Goal: Task Accomplishment & Management: Use online tool/utility

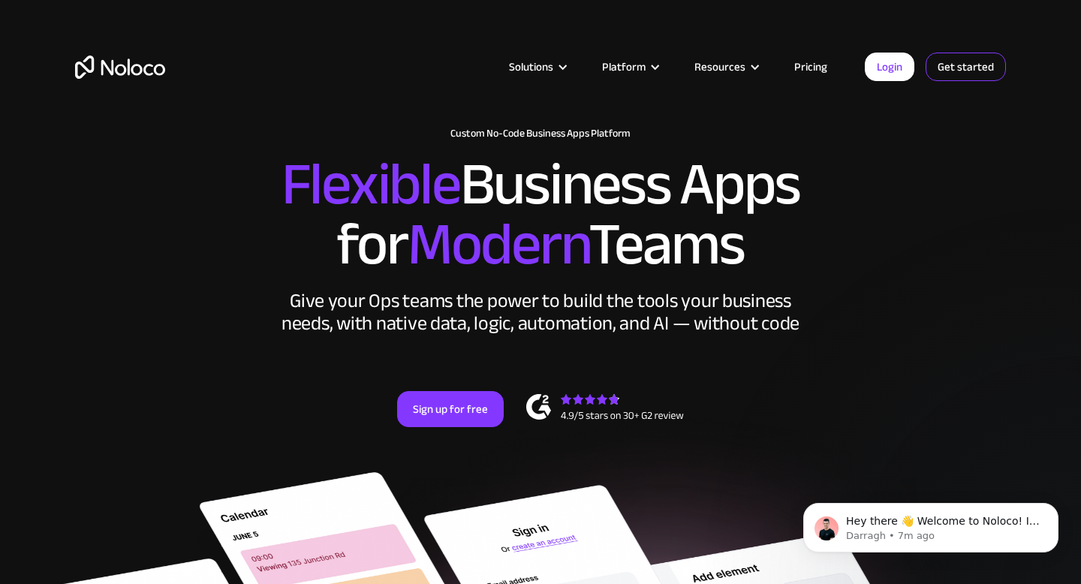
click at [956, 68] on link "Get started" at bounding box center [965, 67] width 80 height 29
click at [809, 69] on link "Pricing" at bounding box center [810, 67] width 71 height 20
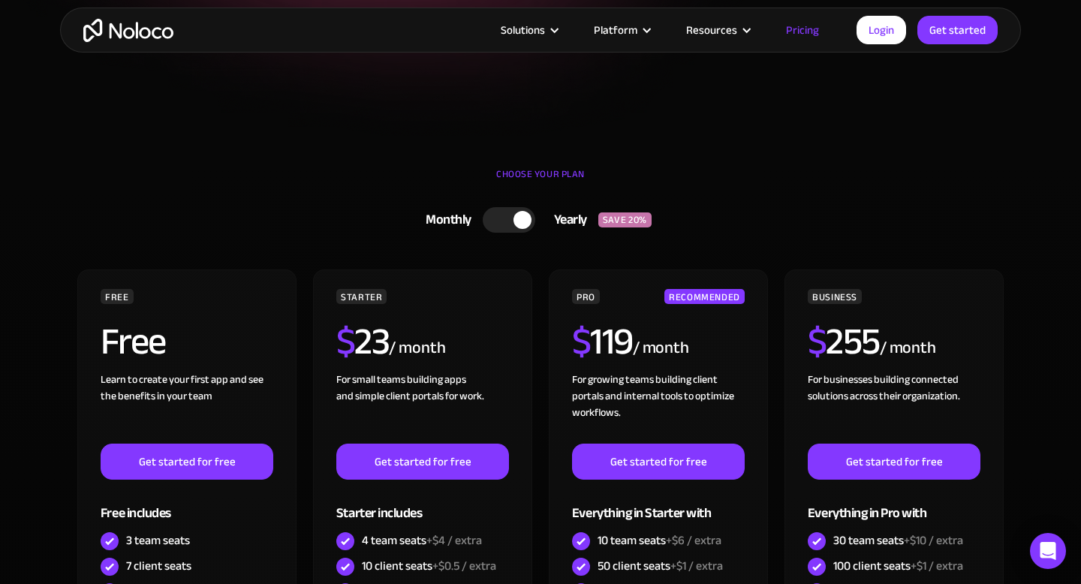
scroll to position [290, 0]
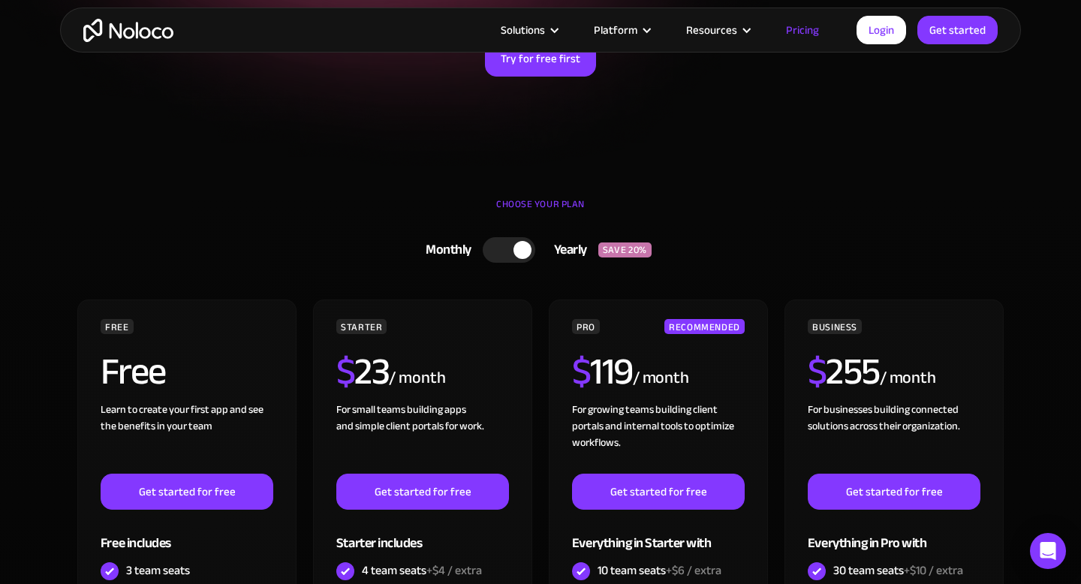
click at [501, 243] on div at bounding box center [509, 250] width 53 height 26
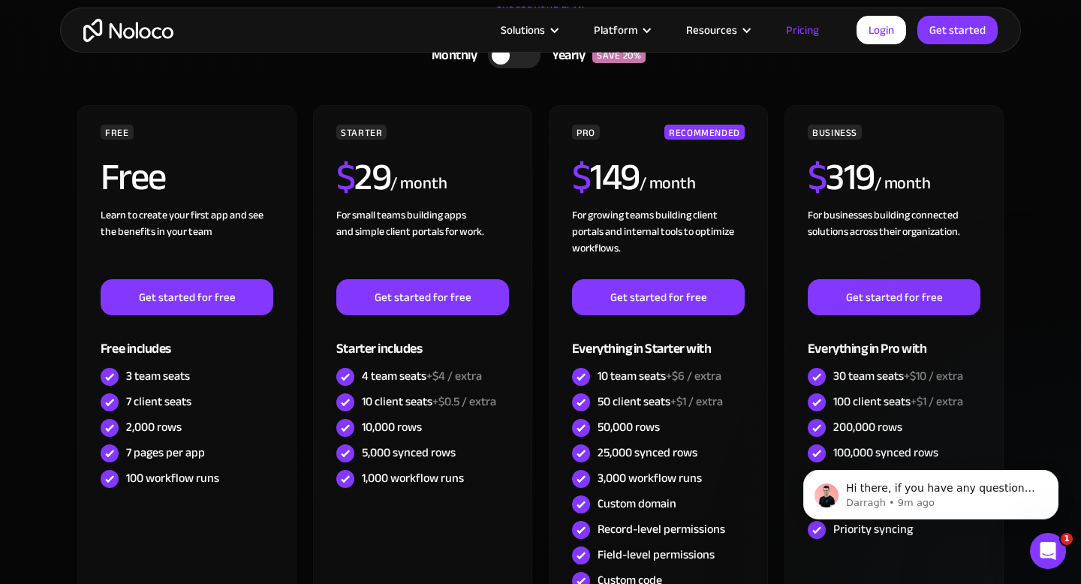
scroll to position [0, 0]
click at [888, 35] on link "Login" at bounding box center [881, 30] width 50 height 29
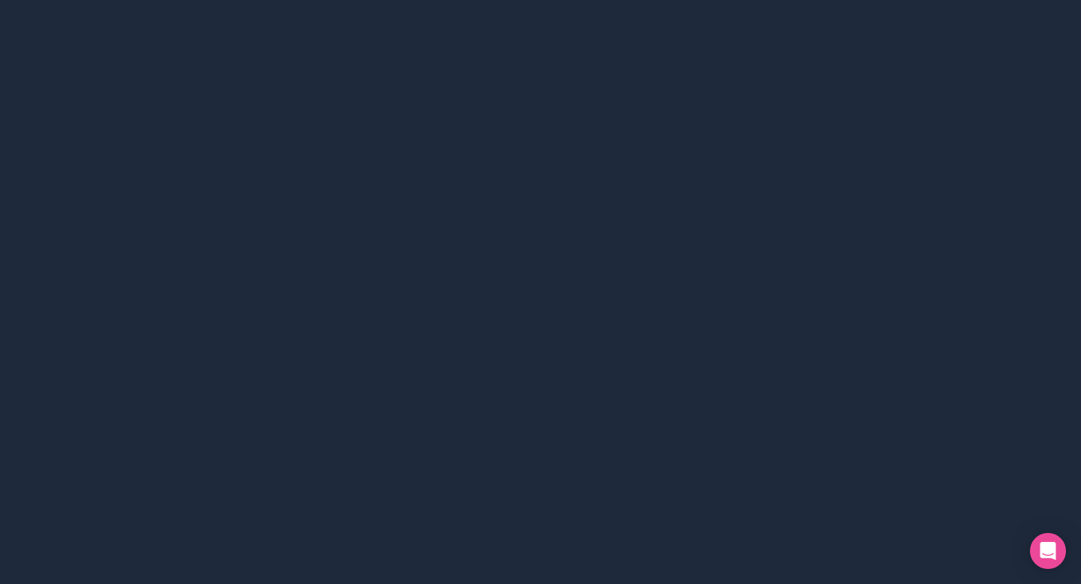
click at [552, 302] on div at bounding box center [540, 292] width 1081 height 584
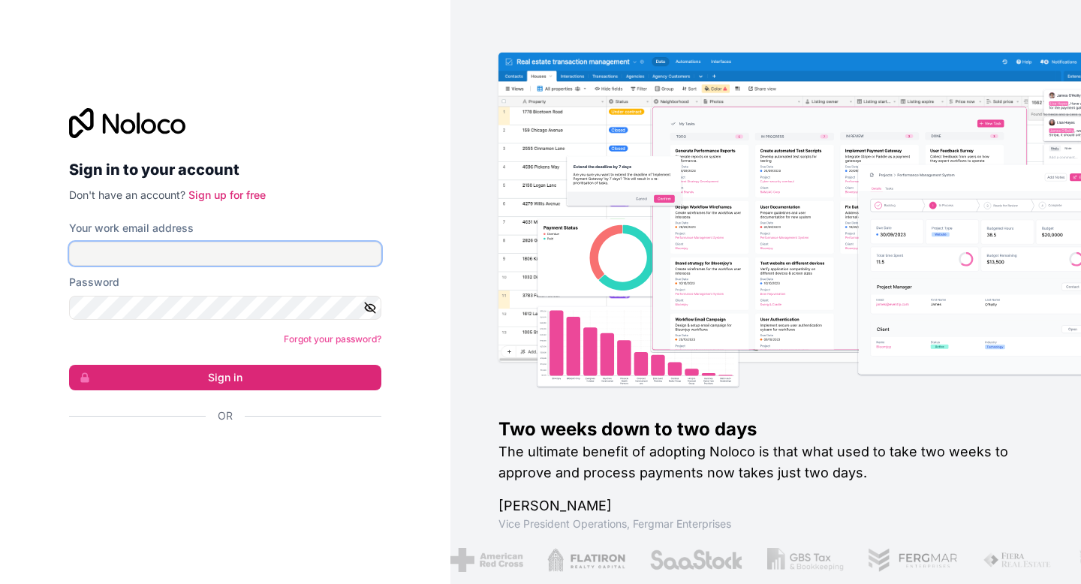
click at [301, 260] on input "Your work email address" at bounding box center [225, 254] width 312 height 24
type input "contato@vanguardamkt.com"
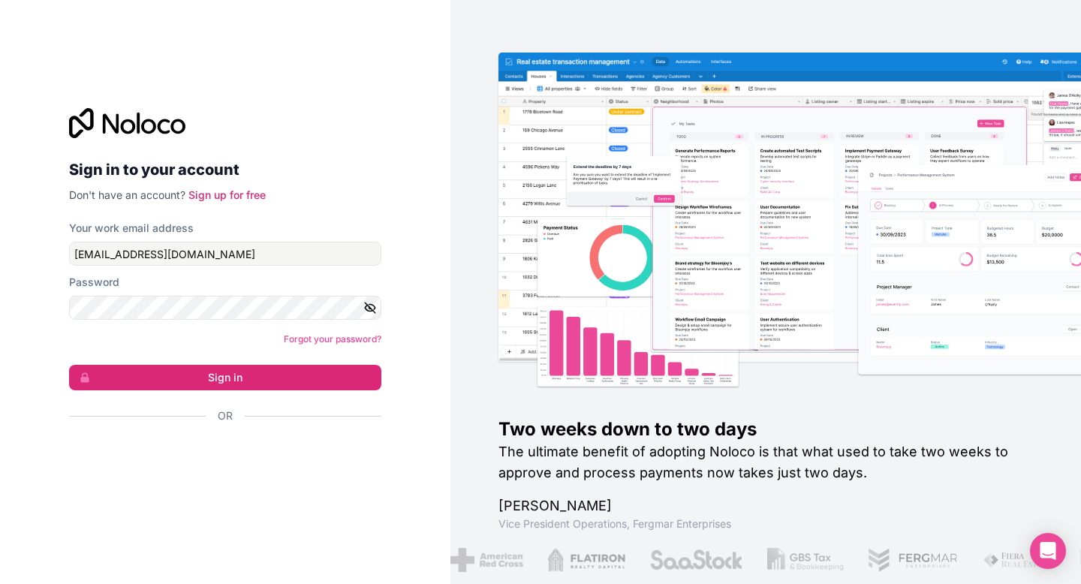
click at [254, 291] on div "Password" at bounding box center [225, 297] width 312 height 45
click at [69, 365] on button "Sign in" at bounding box center [225, 378] width 312 height 26
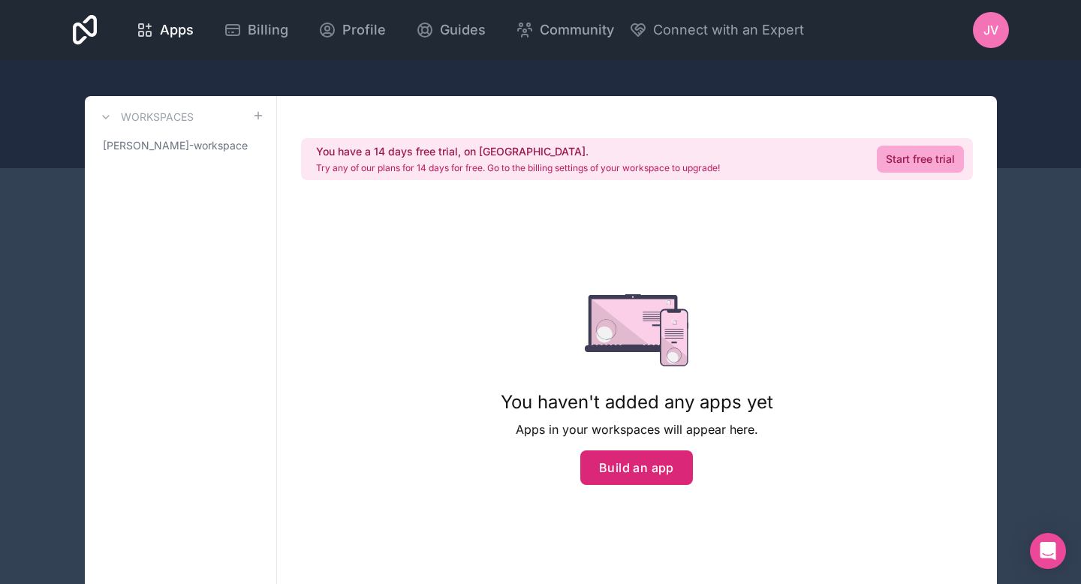
click at [648, 478] on button "Build an app" at bounding box center [636, 467] width 113 height 35
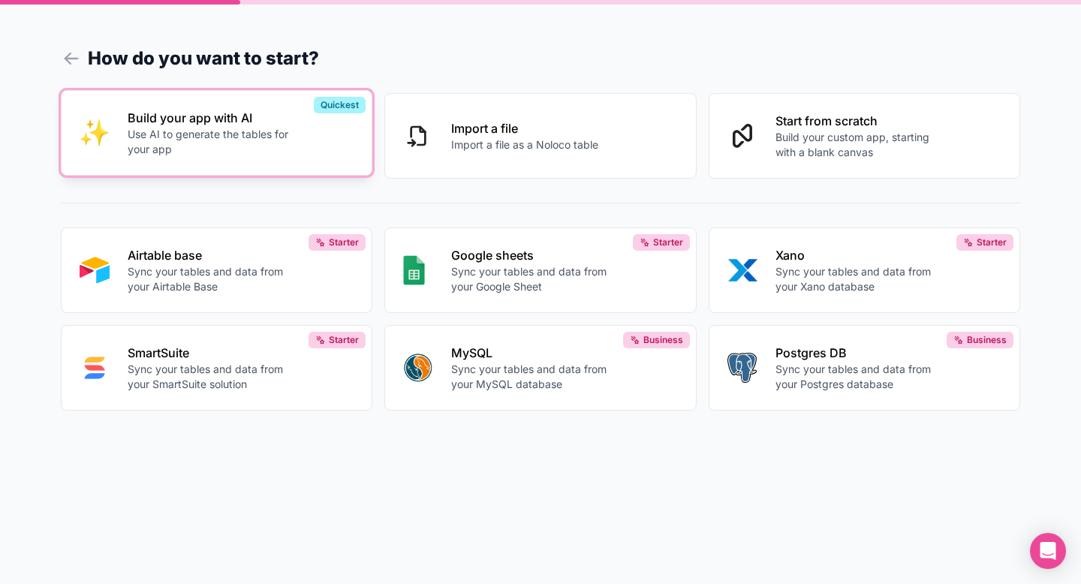
click at [319, 154] on div "Build your app with AI Use AI to generate the tables for your app" at bounding box center [241, 133] width 227 height 48
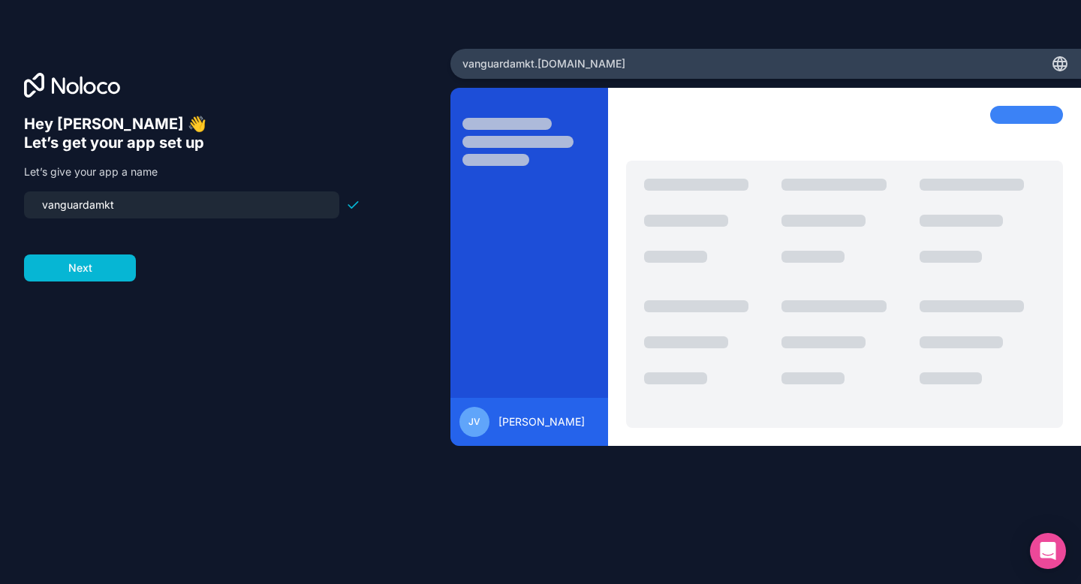
click at [214, 208] on input "vanguardamkt" at bounding box center [181, 204] width 297 height 21
type input "finanhub"
click at [193, 305] on div "Hey Josué 👋 Let’s get your app set up Let’s give your app a name finanhub Next" at bounding box center [225, 313] width 402 height 396
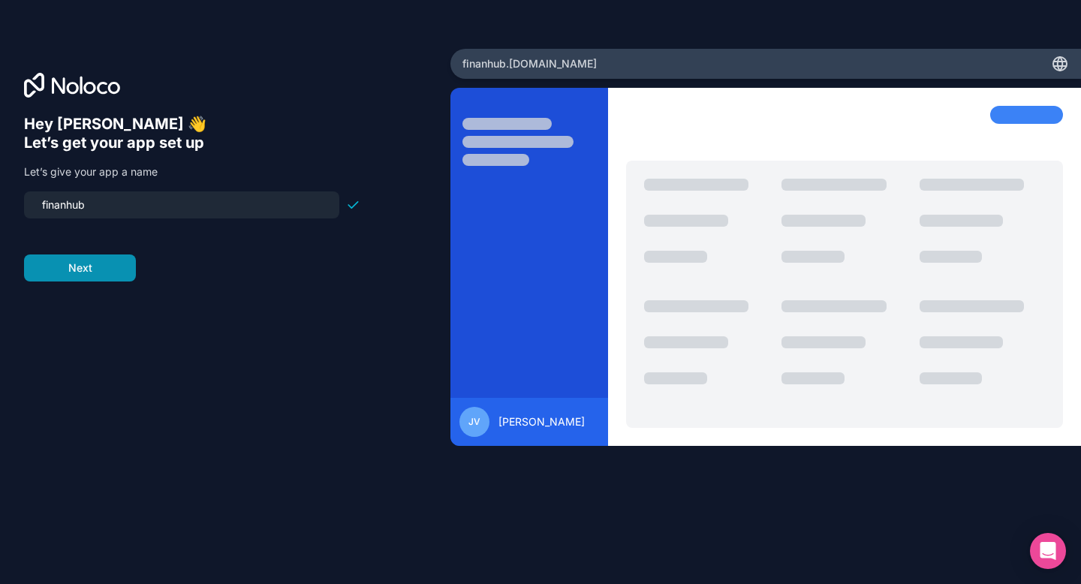
click at [116, 280] on button "Next" at bounding box center [80, 267] width 112 height 27
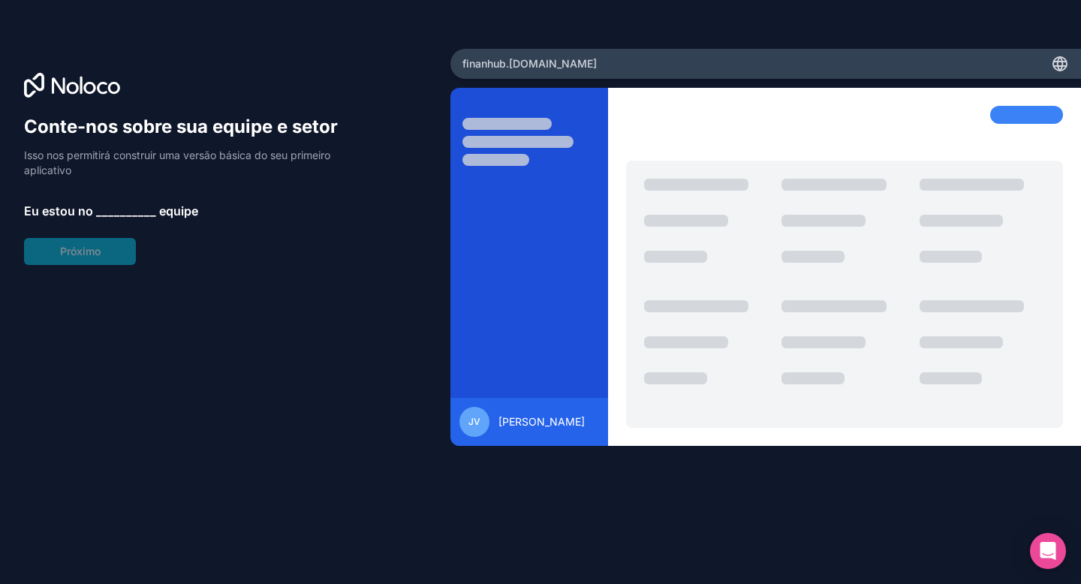
click at [130, 213] on font "__________" at bounding box center [126, 210] width 60 height 15
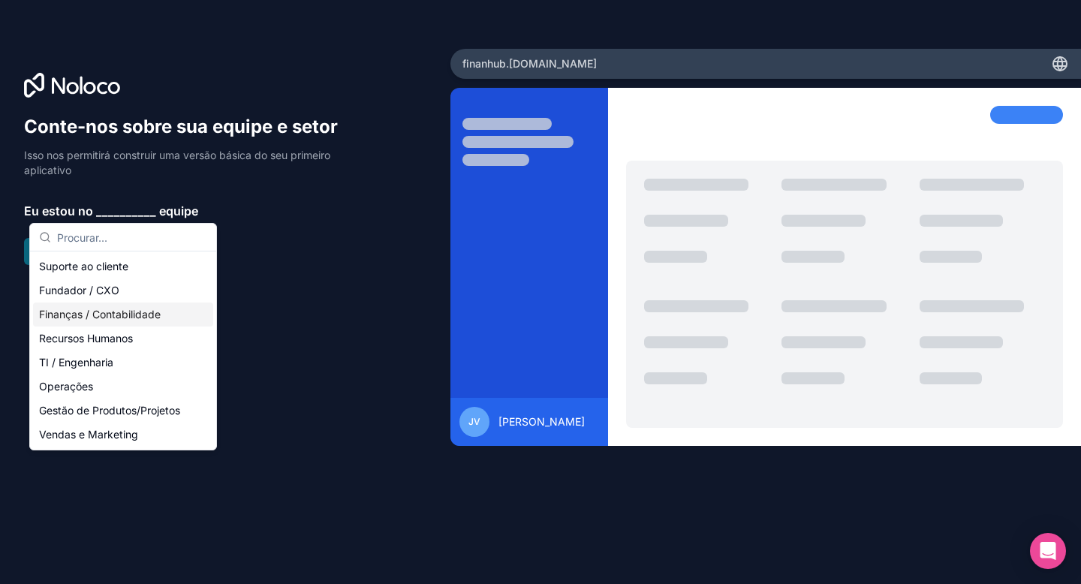
click at [137, 318] on font "Finanças / Contabilidade" at bounding box center [100, 314] width 122 height 13
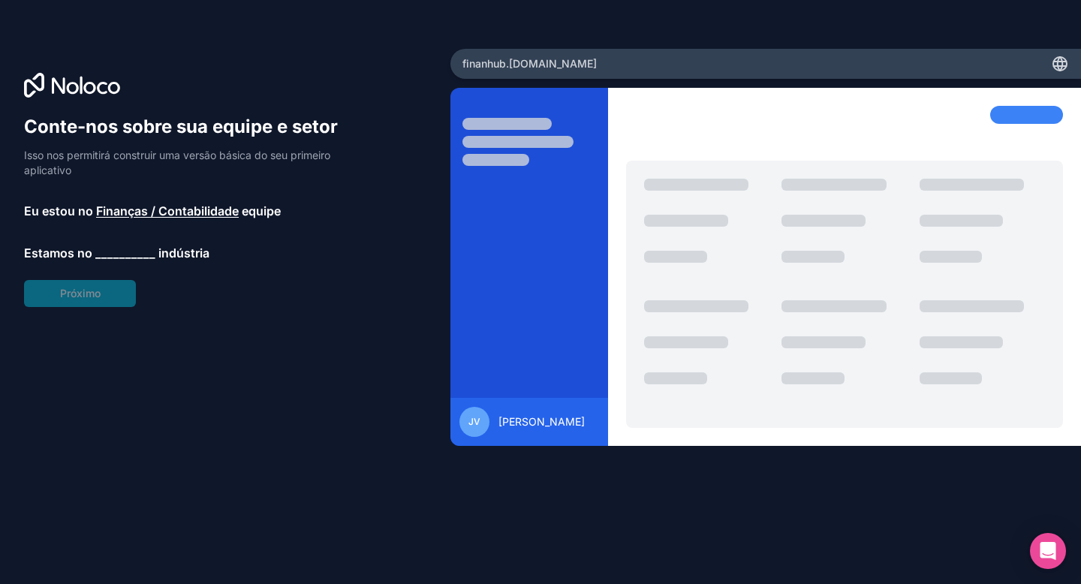
click at [136, 208] on font "Finanças / Contabilidade" at bounding box center [167, 210] width 143 height 15
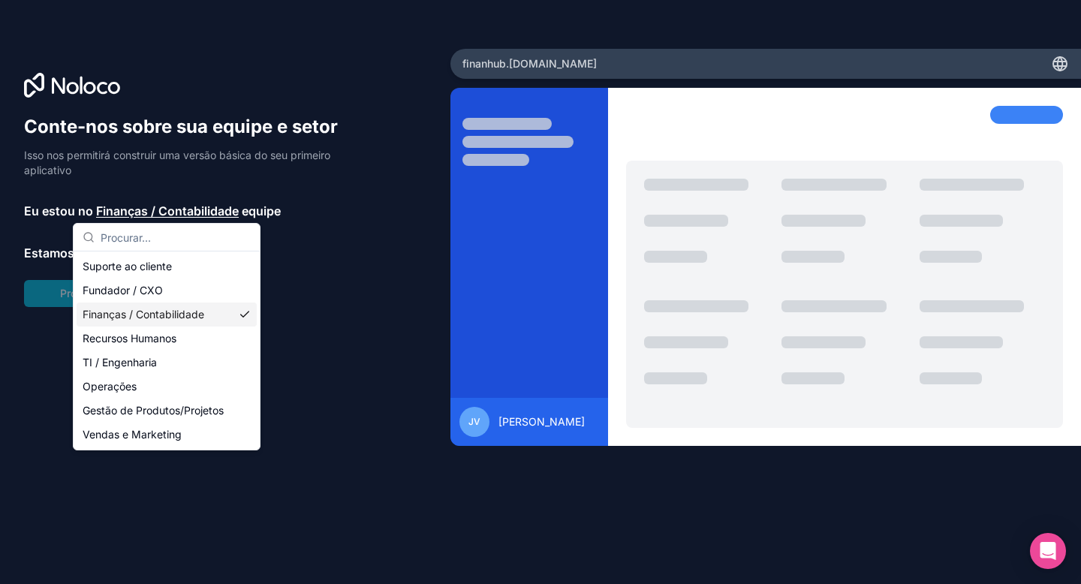
click at [322, 278] on div "Conte-nos sobre sua equipe e setor Isso nos permitirá construir uma versão bási…" at bounding box center [192, 211] width 336 height 192
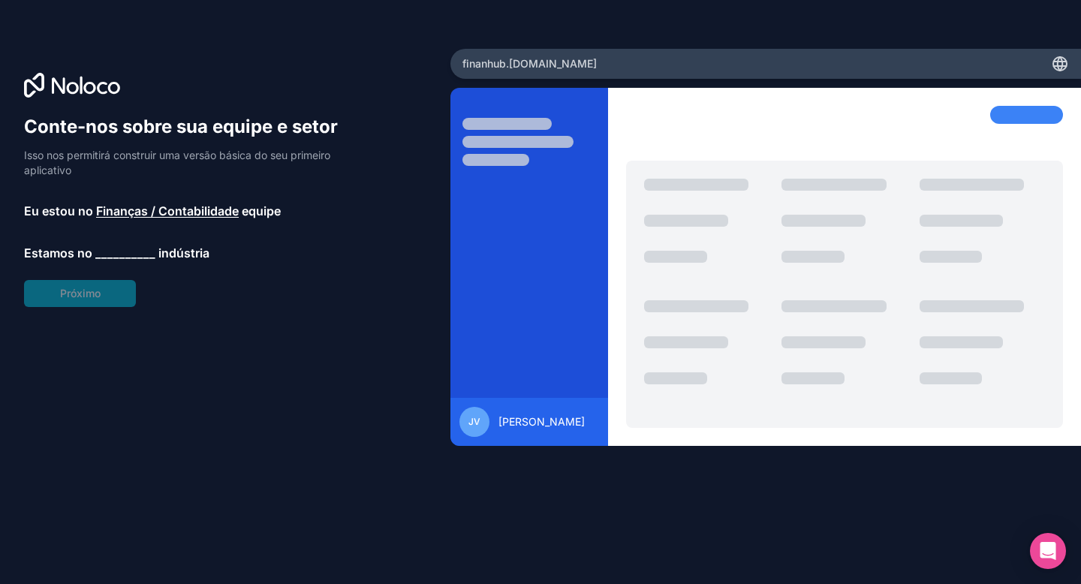
click at [111, 259] on font "__________" at bounding box center [125, 252] width 60 height 15
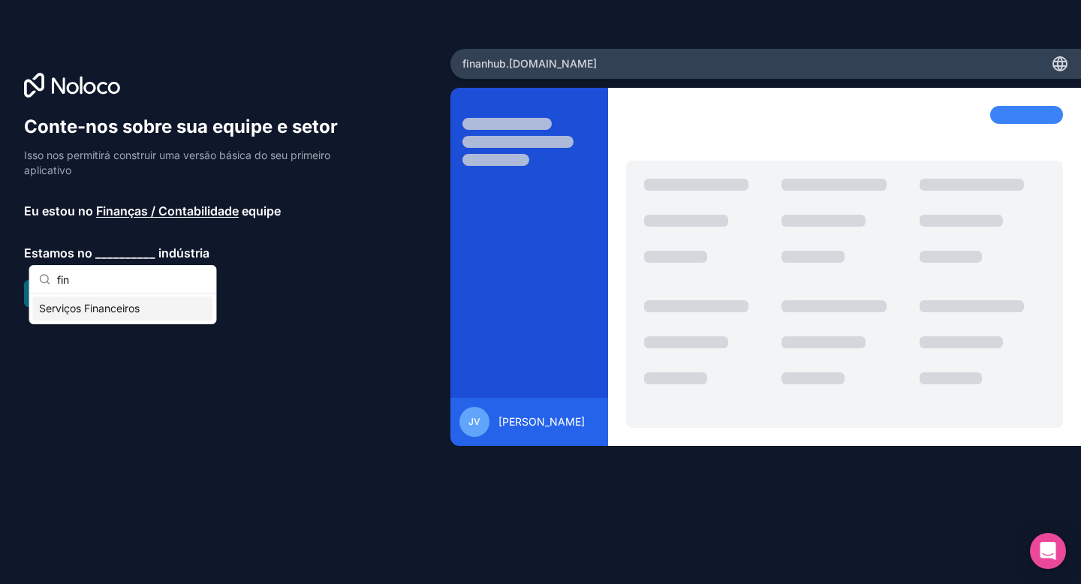
type input "fin"
click at [127, 305] on font "Serviços Financeiros" at bounding box center [89, 308] width 101 height 13
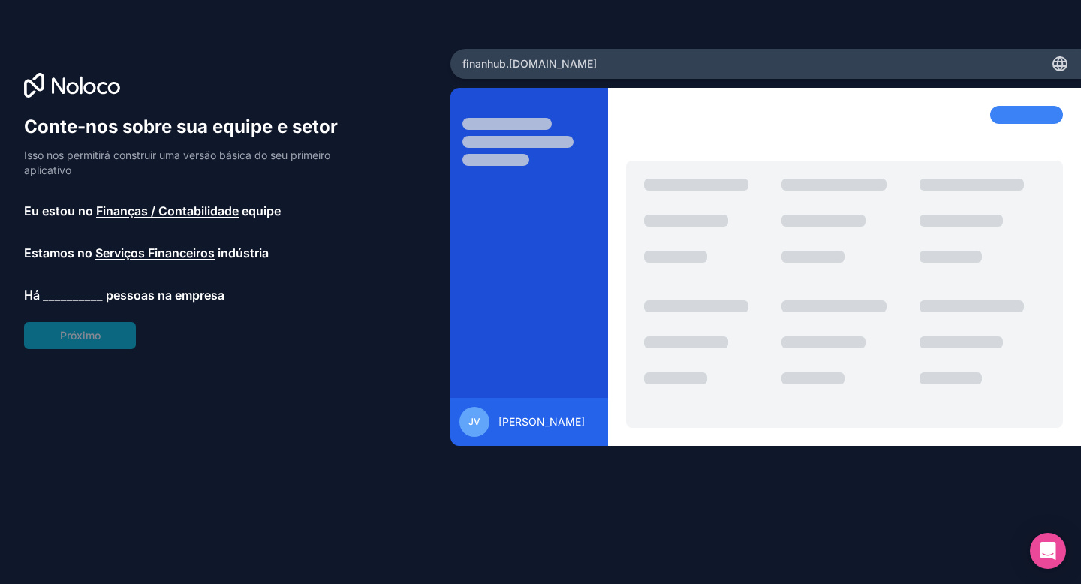
click at [79, 299] on font "__________" at bounding box center [73, 294] width 60 height 15
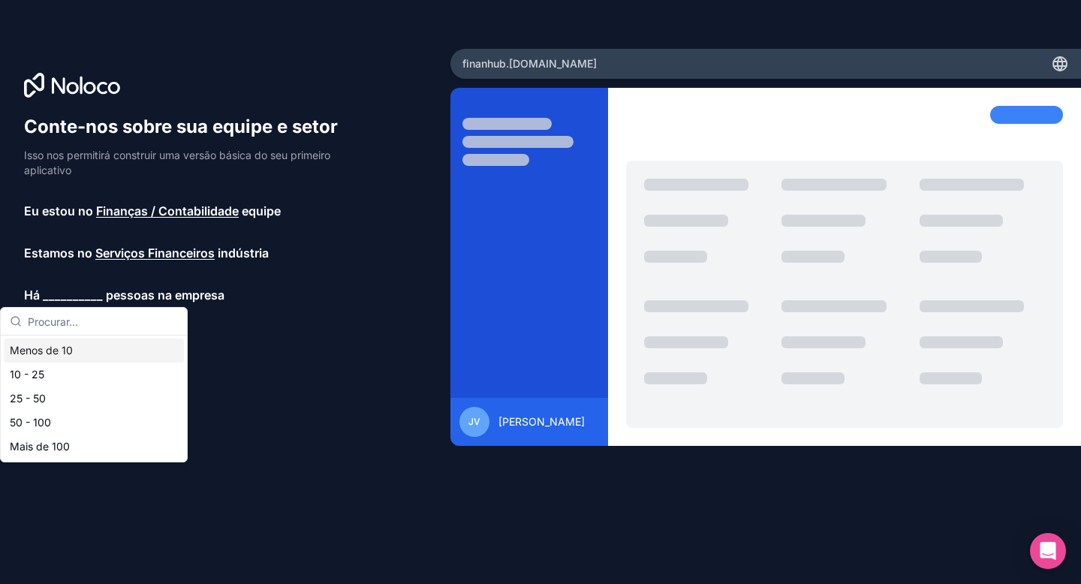
click at [86, 355] on div "Menos de 10" at bounding box center [94, 351] width 180 height 24
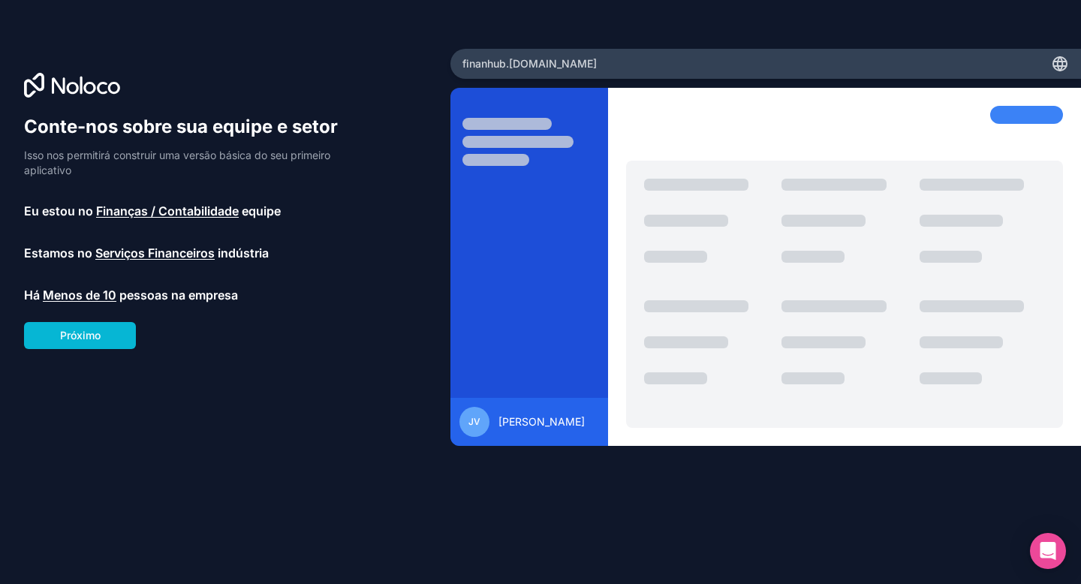
click at [233, 369] on div "Conte-nos sobre sua equipe e setor Isso nos permitirá construir uma versão bási…" at bounding box center [225, 313] width 402 height 396
click at [113, 344] on button "Próximo" at bounding box center [80, 335] width 112 height 27
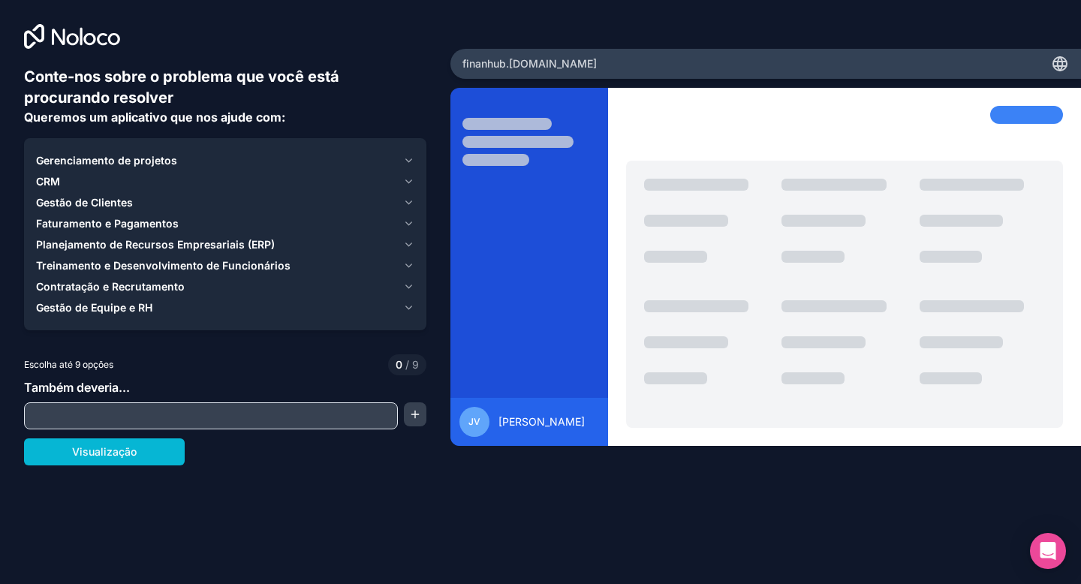
click at [409, 203] on icon "button" at bounding box center [409, 202] width 6 height 3
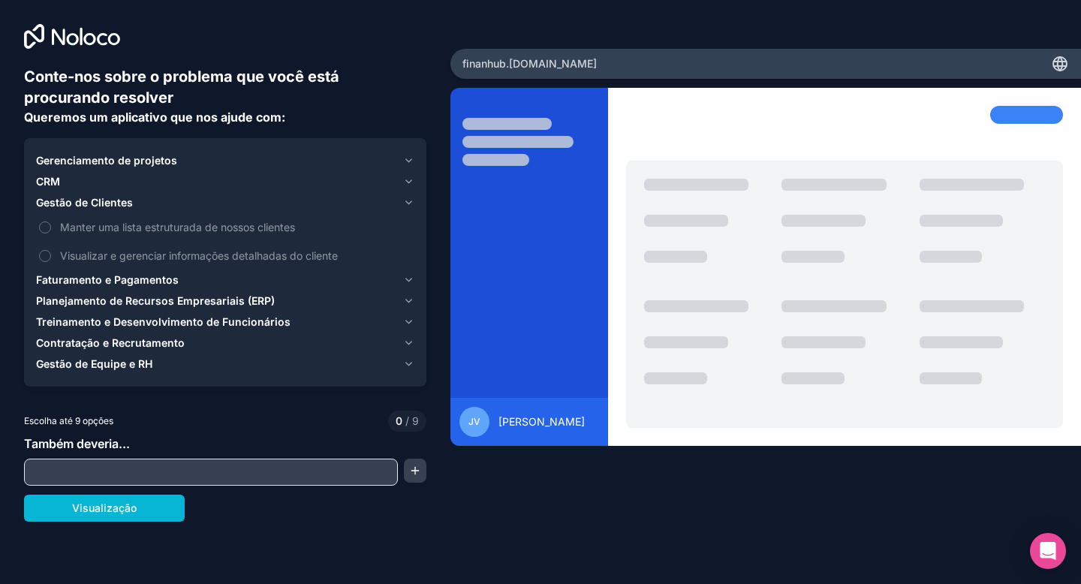
click at [409, 203] on icon "button" at bounding box center [409, 202] width 6 height 3
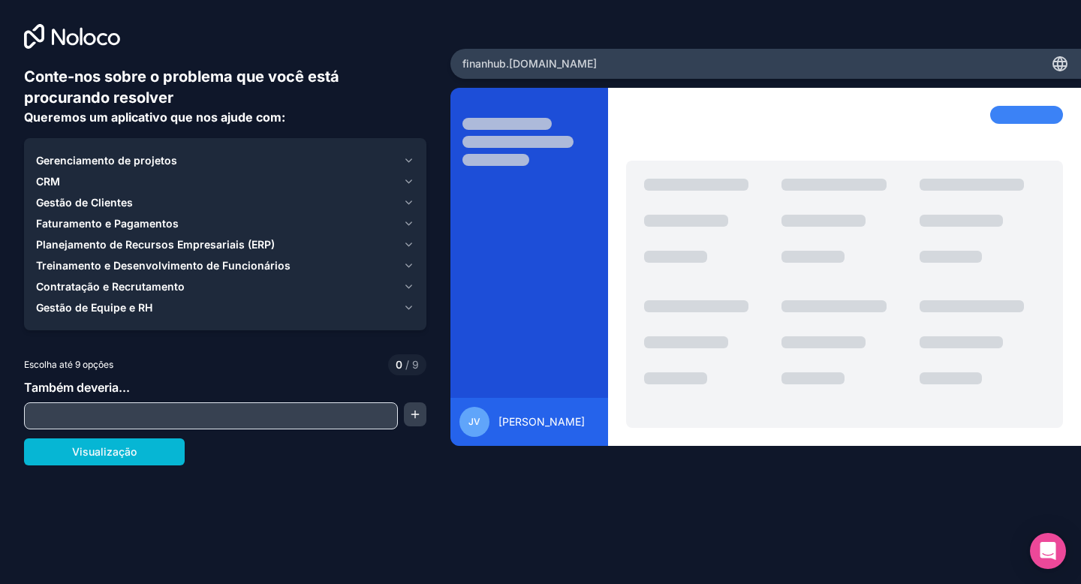
click at [409, 218] on icon "button" at bounding box center [408, 224] width 11 height 12
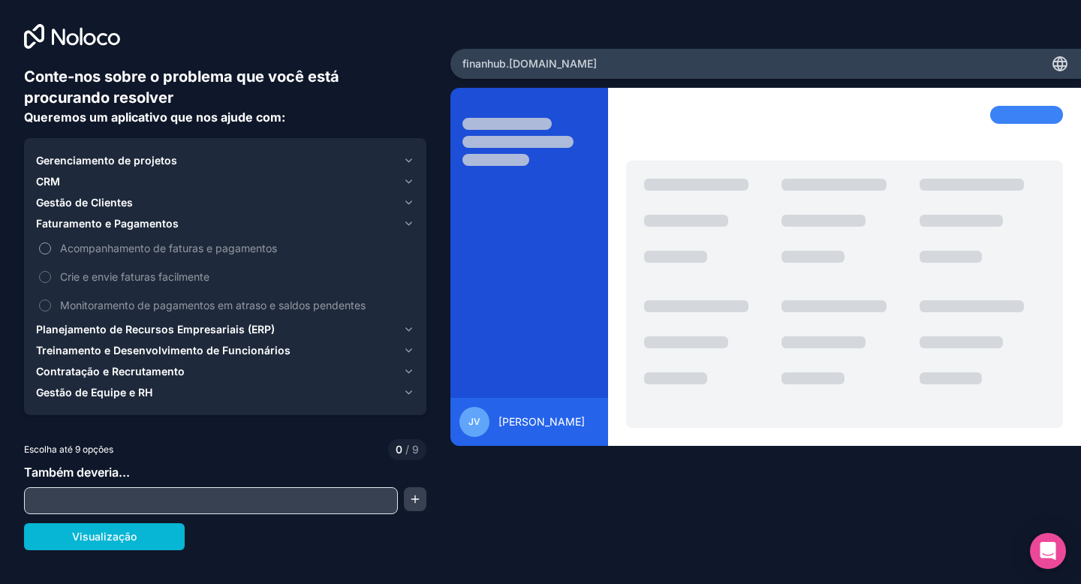
click at [44, 248] on button "Acompanhamento de faturas e pagamentos" at bounding box center [45, 248] width 12 height 12
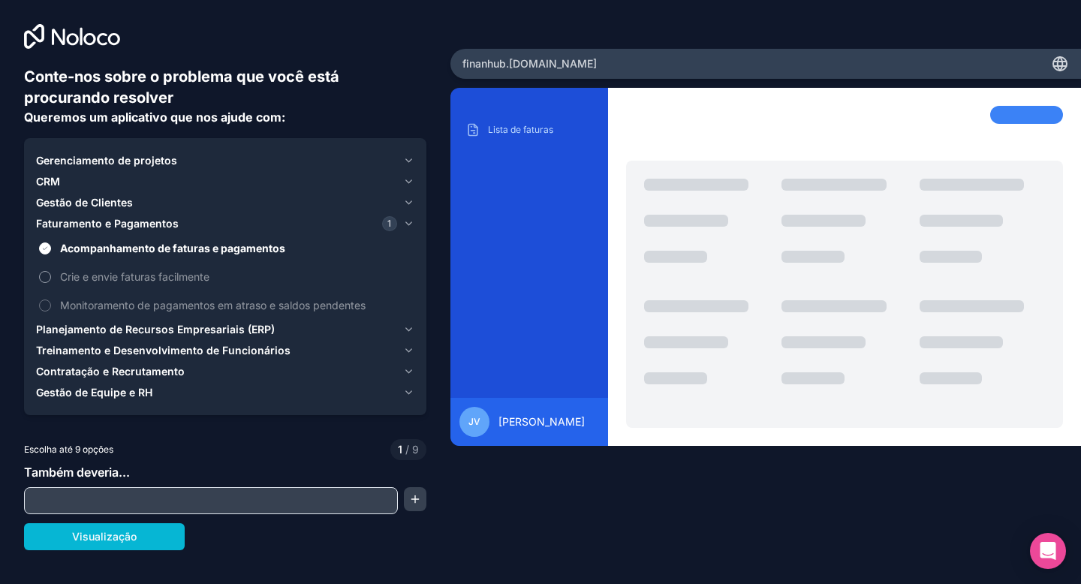
click at [46, 278] on button "Crie e envie faturas facilmente" at bounding box center [45, 277] width 12 height 12
click at [46, 295] on label "Monitoramento de pagamentos em atraso e saldos pendentes" at bounding box center [225, 305] width 378 height 28
click at [46, 299] on button "Monitoramento de pagamentos em atraso e saldos pendentes" at bounding box center [45, 305] width 12 height 12
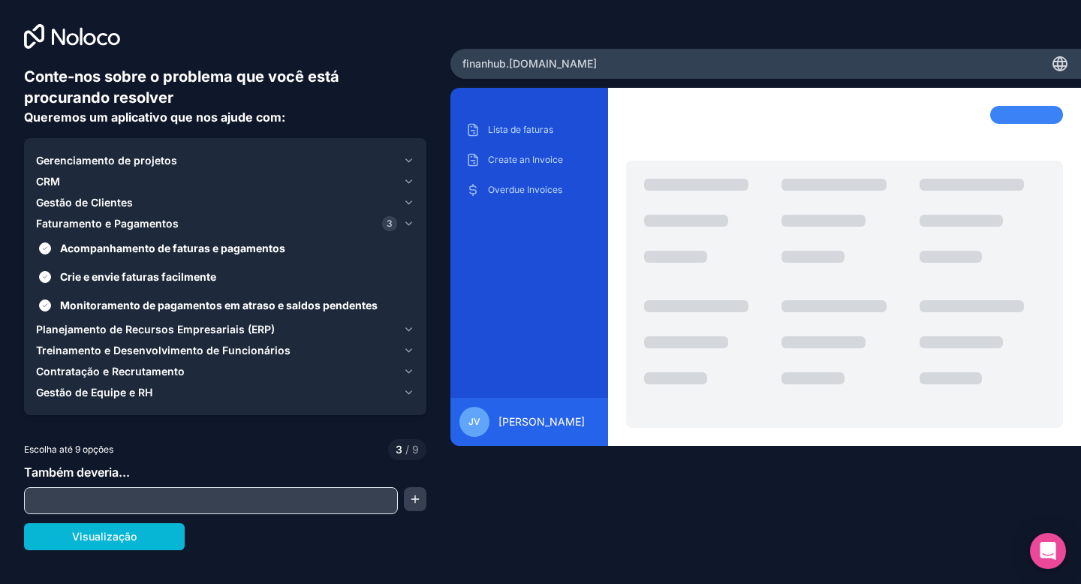
click at [394, 332] on div "Planejamento de Recursos Empresariais (ERP)" at bounding box center [216, 329] width 361 height 15
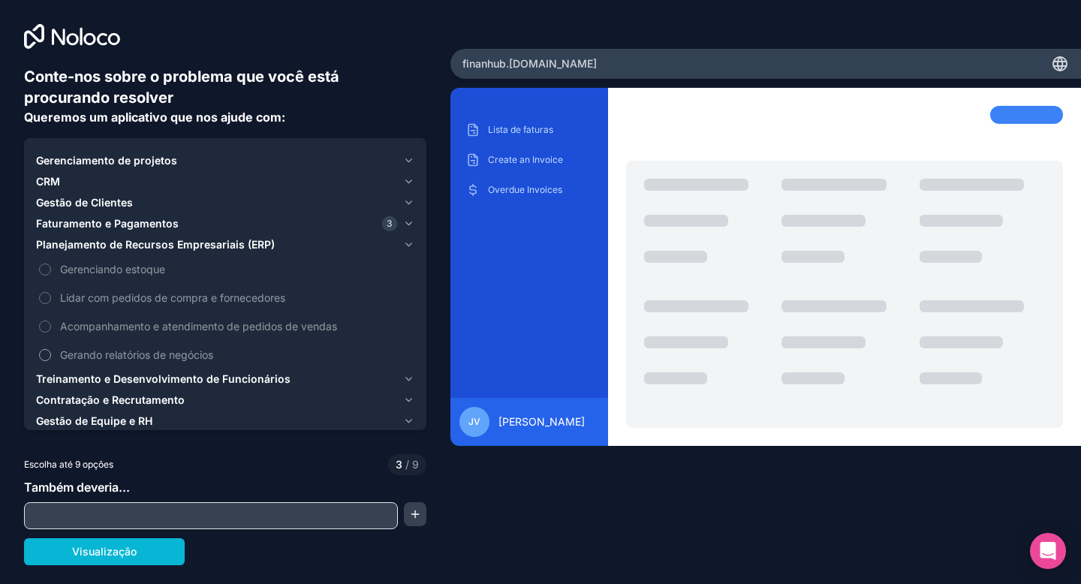
click at [119, 362] on span "Gerando relatórios de negócios" at bounding box center [235, 355] width 351 height 16
click at [51, 361] on button "Gerando relatórios de negócios" at bounding box center [45, 355] width 12 height 12
click at [321, 375] on div "Treinamento e Desenvolvimento de Funcionários" at bounding box center [216, 379] width 361 height 15
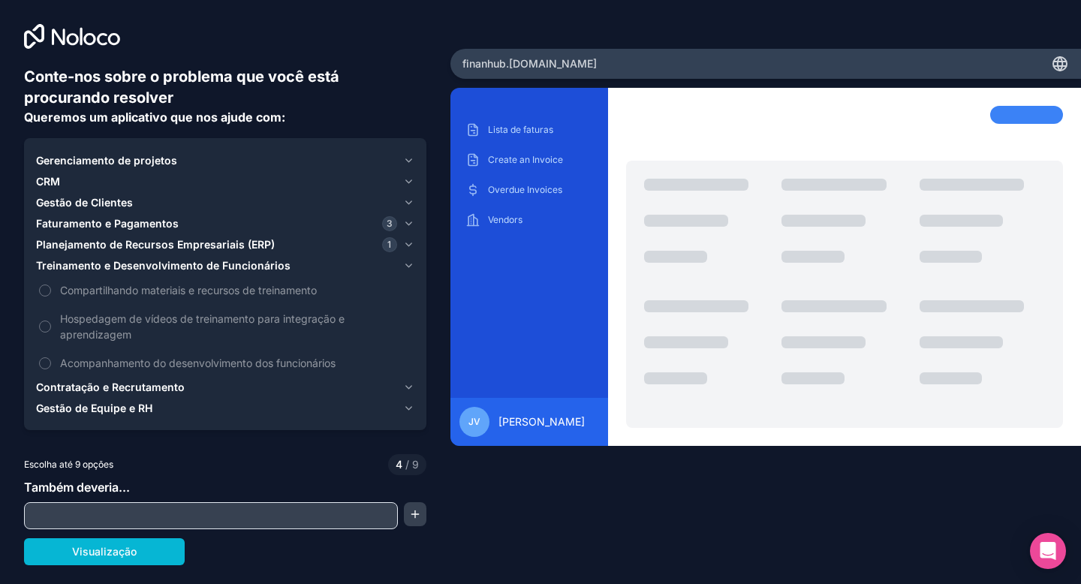
click at [316, 383] on div "Contratação e Recrutamento" at bounding box center [216, 387] width 361 height 15
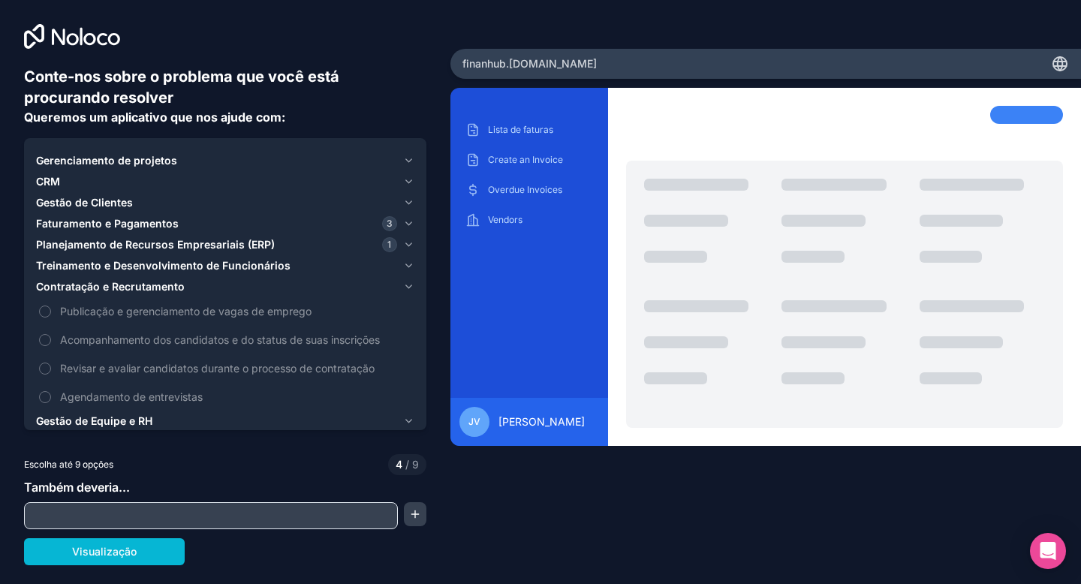
click at [268, 178] on div "CRM" at bounding box center [216, 181] width 361 height 15
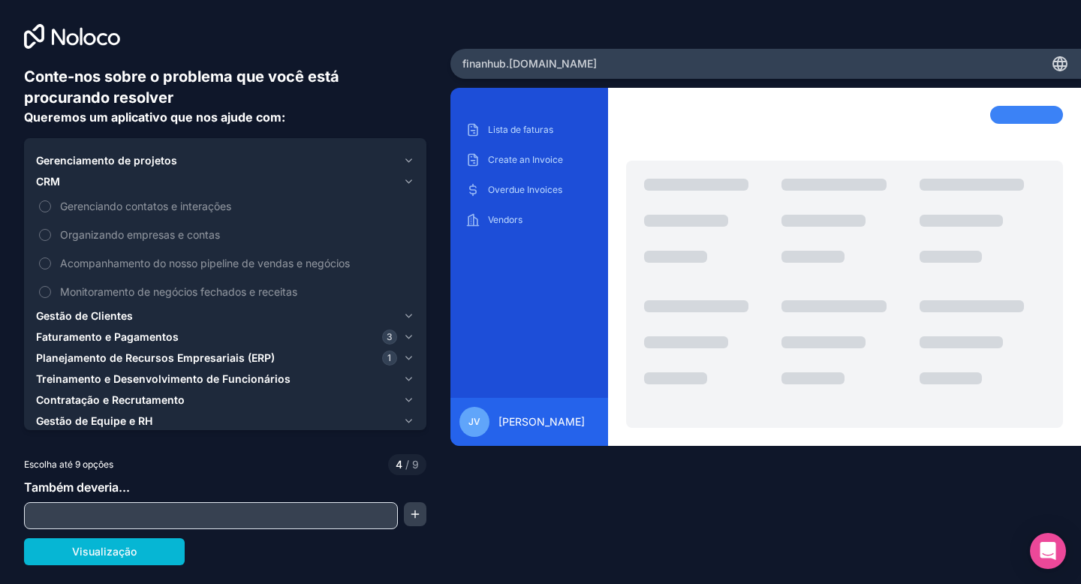
click at [270, 163] on div "Gerenciamento de projetos" at bounding box center [216, 160] width 361 height 15
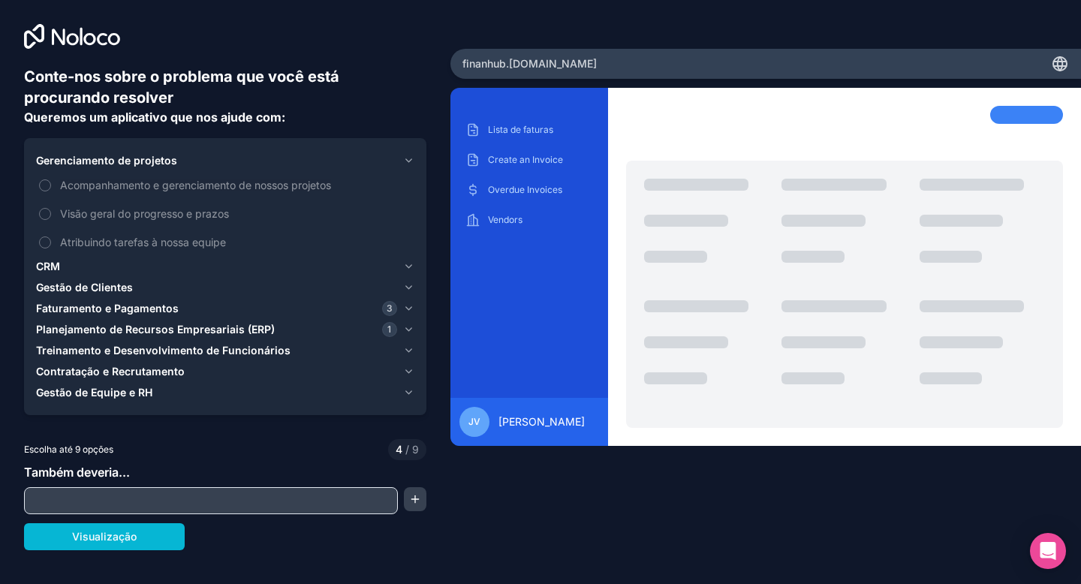
click at [125, 495] on input "text" at bounding box center [211, 500] width 366 height 21
click at [125, 537] on font "Visualização" at bounding box center [104, 536] width 65 height 13
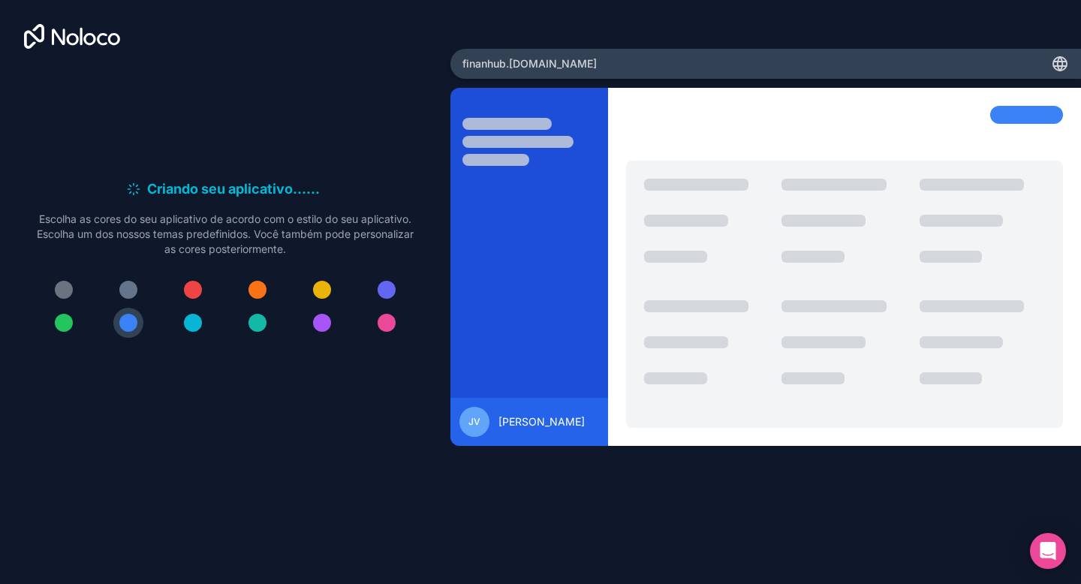
click at [188, 292] on div at bounding box center [193, 290] width 18 height 18
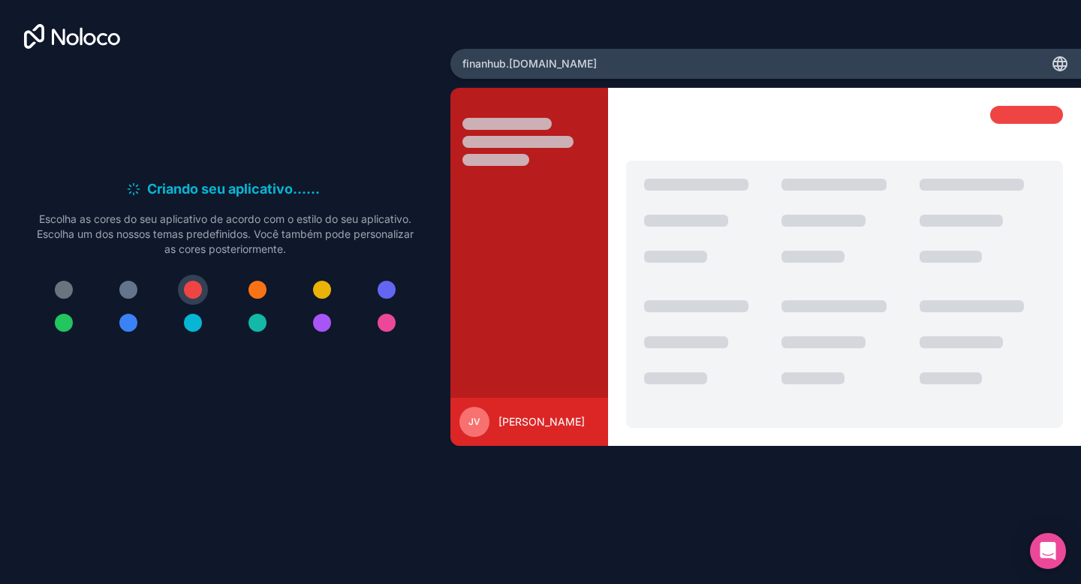
click at [59, 323] on div at bounding box center [64, 323] width 18 height 18
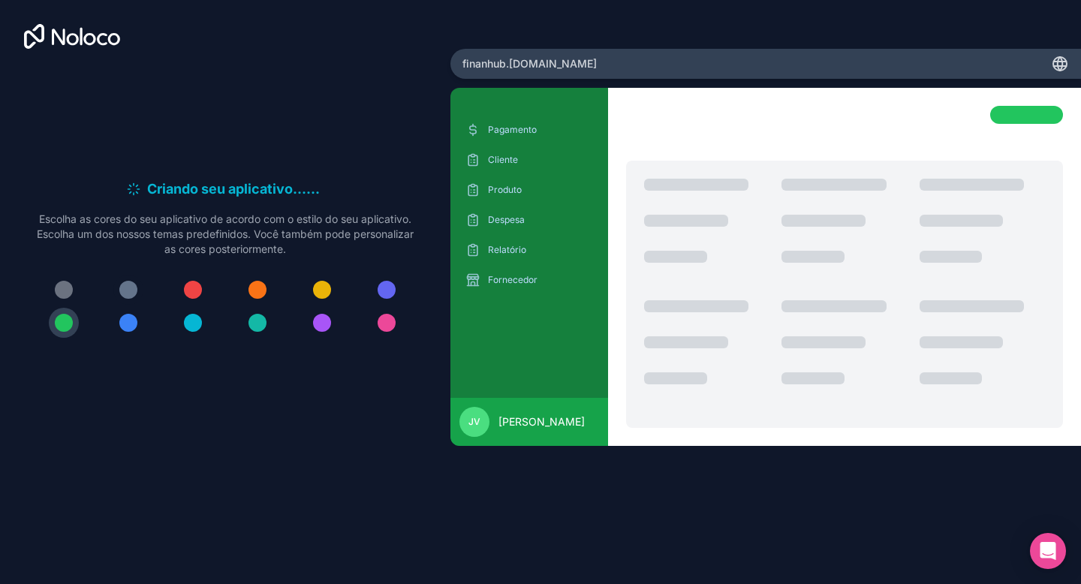
click at [140, 287] on button at bounding box center [128, 290] width 30 height 30
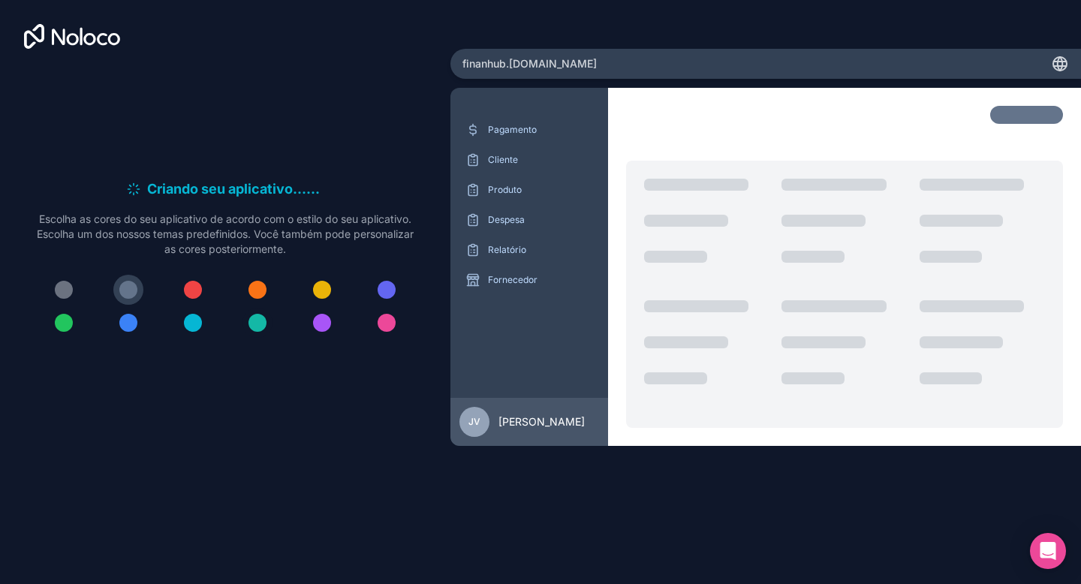
click at [254, 332] on button at bounding box center [257, 323] width 30 height 30
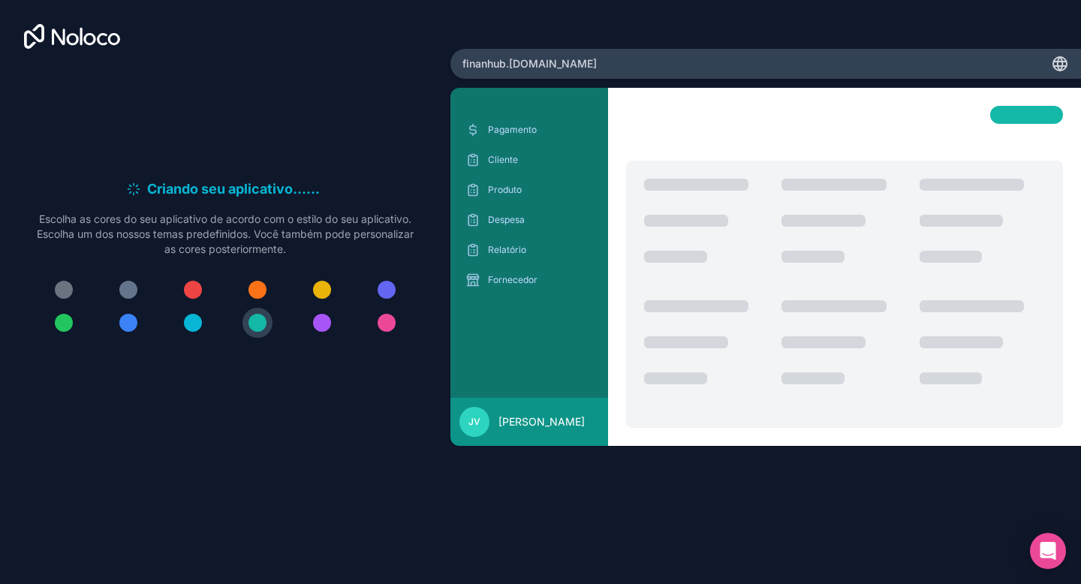
click at [177, 327] on div at bounding box center [225, 306] width 384 height 63
click at [189, 292] on div at bounding box center [193, 290] width 18 height 18
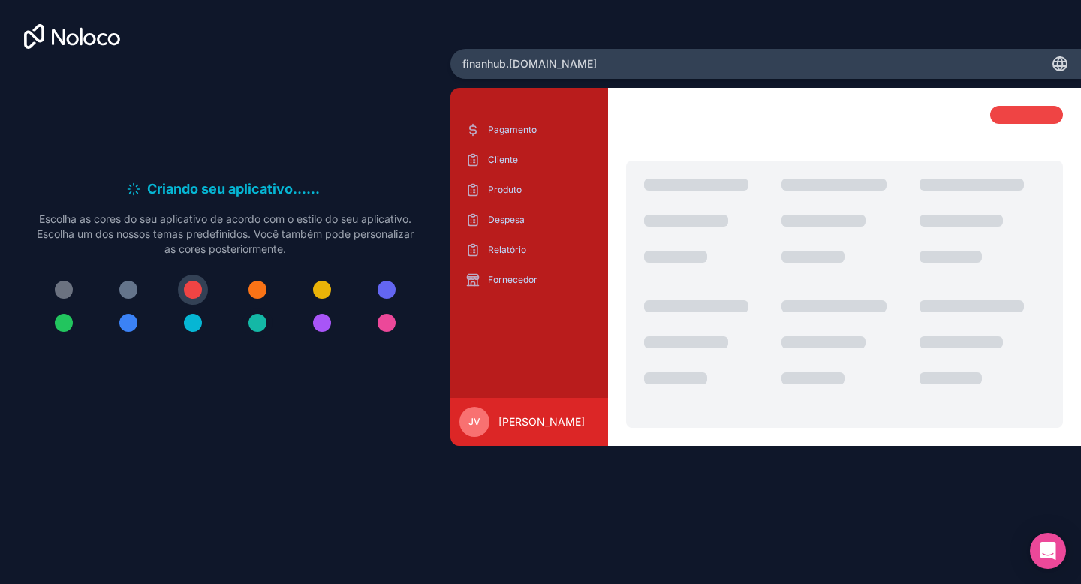
click at [270, 325] on button at bounding box center [257, 323] width 30 height 30
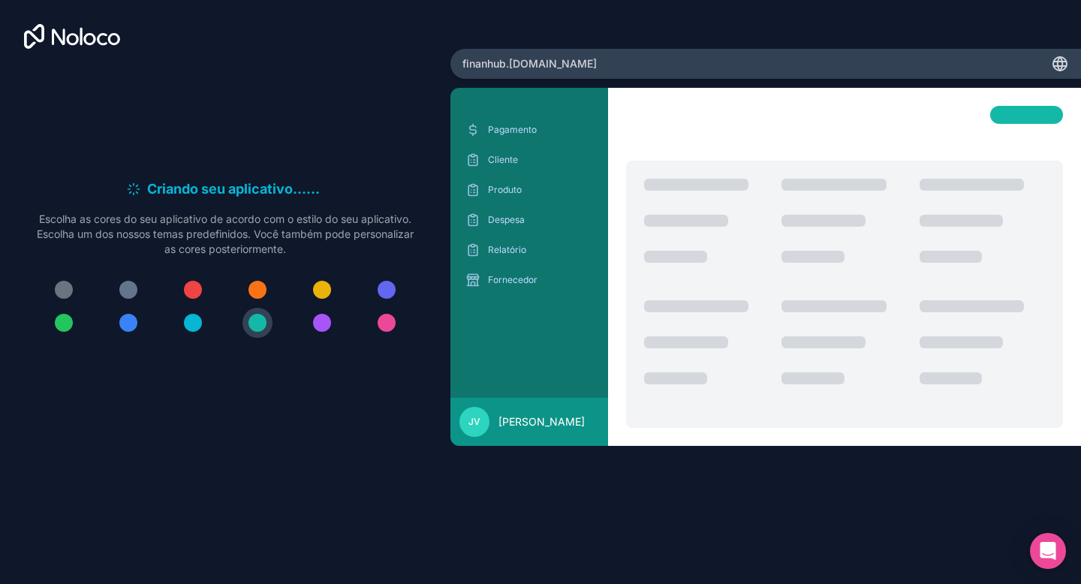
click at [254, 414] on div "Criando seu aplicativo... . . . Enquanto isso, vamos personalizá-lo! Escolha as…" at bounding box center [225, 264] width 402 height 396
click at [539, 128] on p "Pagamento" at bounding box center [540, 130] width 105 height 12
click at [536, 176] on div "Pagamento Cliente Produto Despesa Relatório Fornecedor" at bounding box center [529, 205] width 134 height 174
click at [513, 290] on div "Fornecedor" at bounding box center [529, 280] width 134 height 24
click at [526, 249] on p "Relatório" at bounding box center [540, 250] width 105 height 12
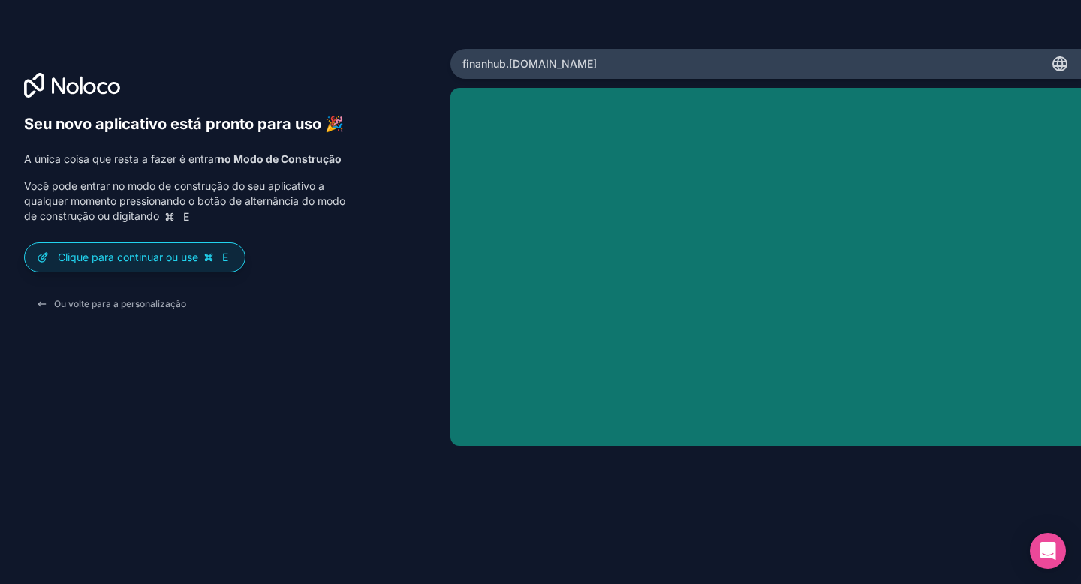
click at [301, 194] on font "Você pode entrar no modo de construção do seu aplicativo a qualquer momento pre…" at bounding box center [184, 200] width 321 height 43
click at [198, 263] on font "Clique para continuar ou use" at bounding box center [128, 257] width 140 height 13
